Goal: Task Accomplishment & Management: Manage account settings

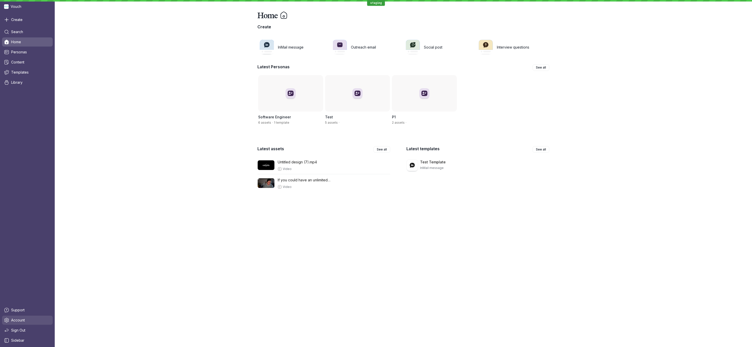
click at [38, 323] on link "Account" at bounding box center [27, 320] width 51 height 9
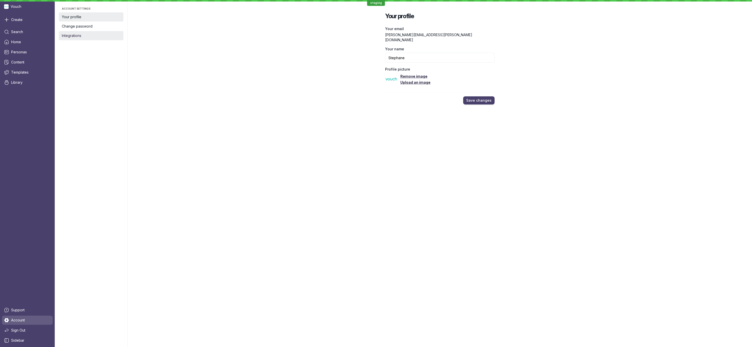
click at [80, 35] on span "Integrations" at bounding box center [91, 35] width 59 height 5
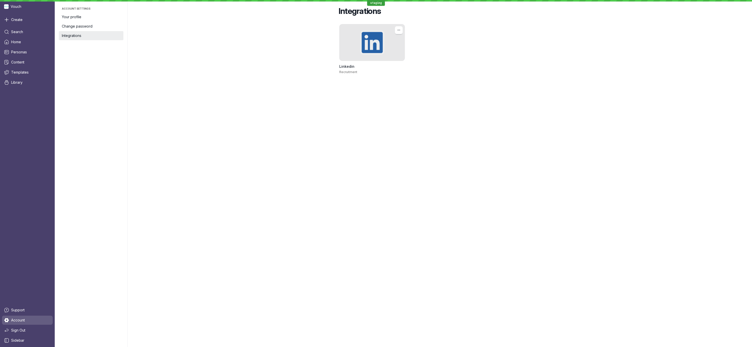
click at [372, 48] on div at bounding box center [372, 42] width 66 height 37
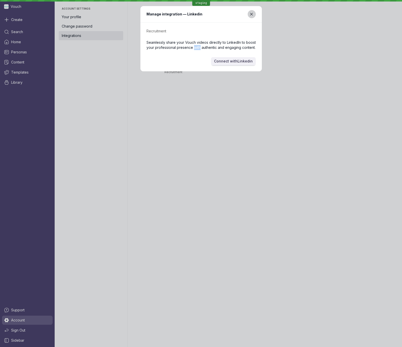
click at [253, 14] on icon "Close modal" at bounding box center [252, 14] width 4 height 4
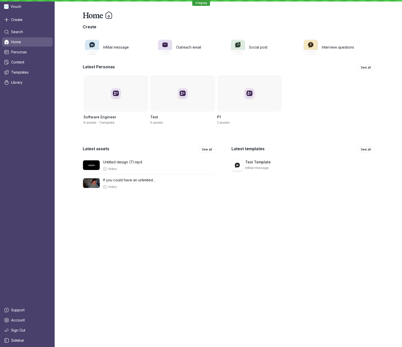
click at [20, 7] on span "Vouch" at bounding box center [16, 6] width 11 height 5
click at [73, 249] on div "Home Create InMail message Outreach email Social post Interview questions Lates…" at bounding box center [229, 173] width 348 height 347
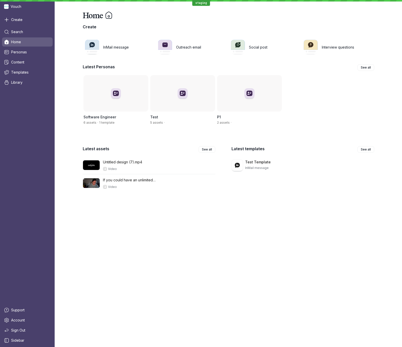
click at [16, 9] on span "Vouch" at bounding box center [16, 6] width 11 height 5
click at [31, 328] on link "Sign Out" at bounding box center [27, 330] width 51 height 9
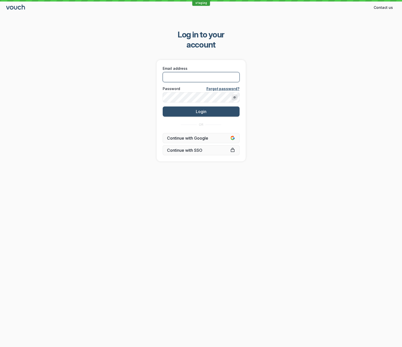
click at [179, 72] on input "Email address" at bounding box center [201, 77] width 77 height 10
type input "[PERSON_NAME][EMAIL_ADDRESS][PERSON_NAME][DOMAIN_NAME]"
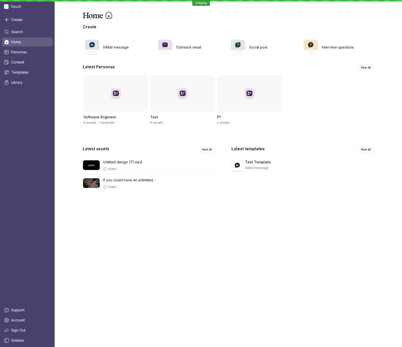
click at [15, 4] on span "Vouch" at bounding box center [16, 6] width 11 height 5
click at [14, 5] on span "Vouch" at bounding box center [16, 6] width 11 height 5
click at [22, 323] on span "Account" at bounding box center [18, 320] width 14 height 5
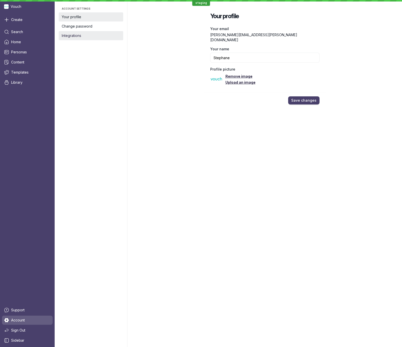
click at [80, 36] on span "Integrations" at bounding box center [91, 35] width 59 height 5
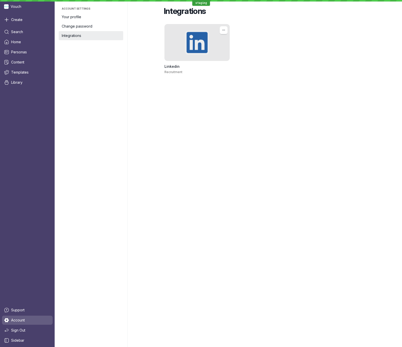
click at [198, 51] on div at bounding box center [198, 42] width 66 height 37
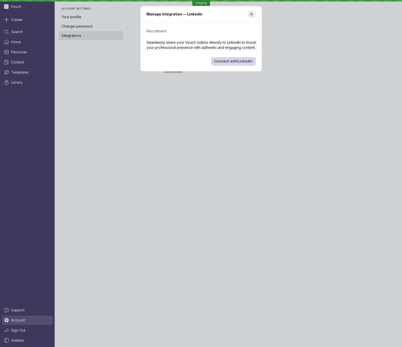
click at [224, 60] on span "Connect with Linkedin" at bounding box center [233, 61] width 39 height 5
